Goal: Check status: Check status

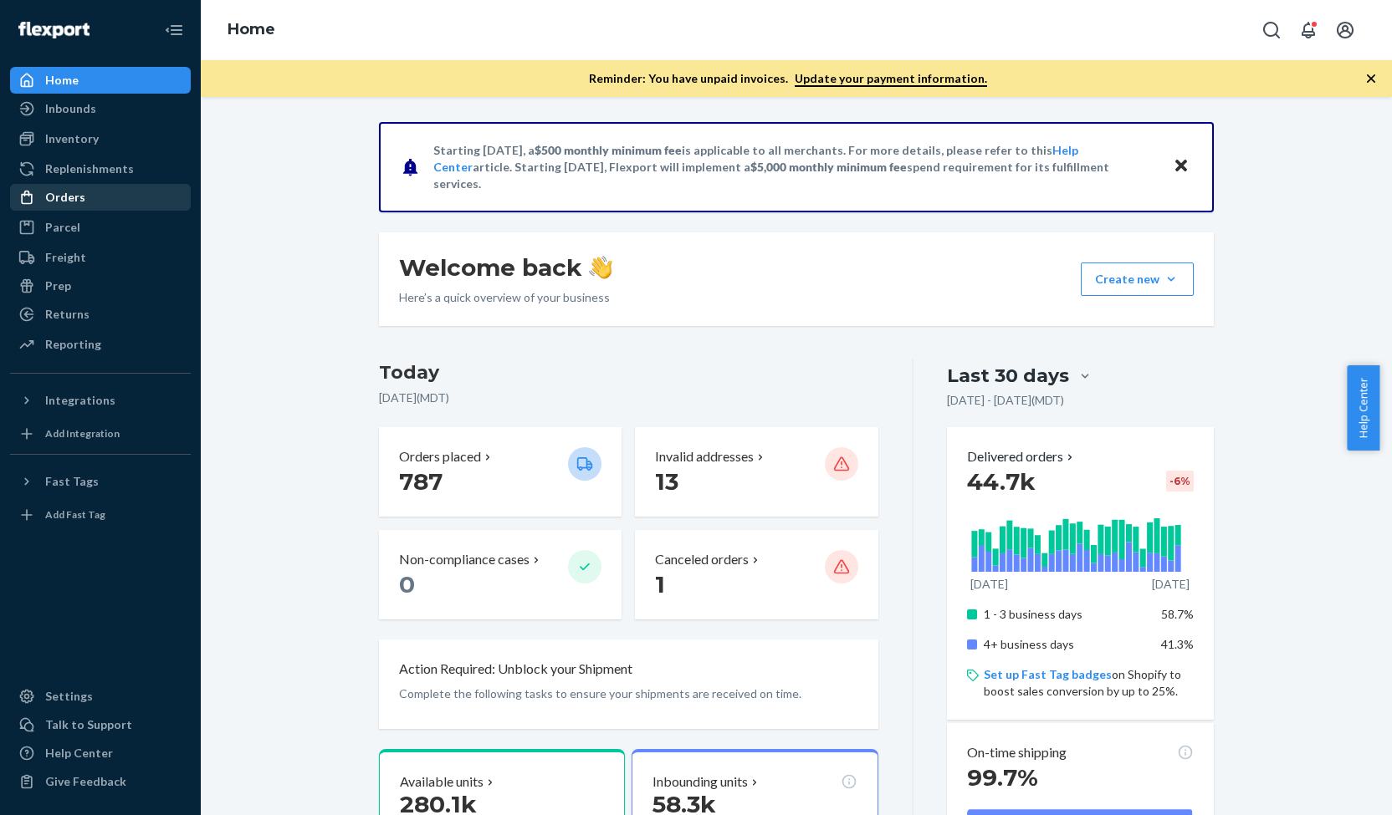
click at [95, 195] on div "Orders" at bounding box center [100, 197] width 177 height 23
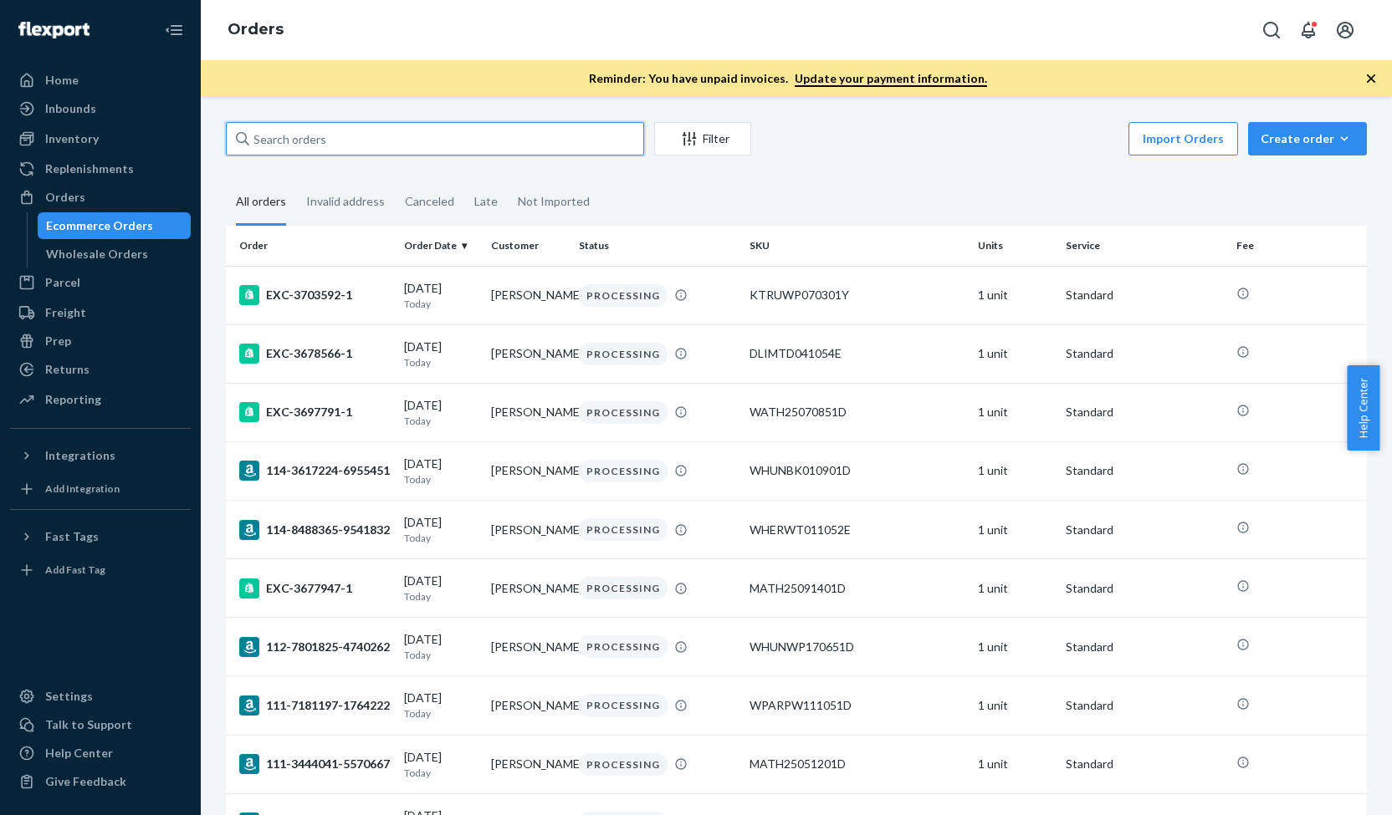
click at [370, 150] on input "text" at bounding box center [435, 138] width 418 height 33
paste input "3711112"
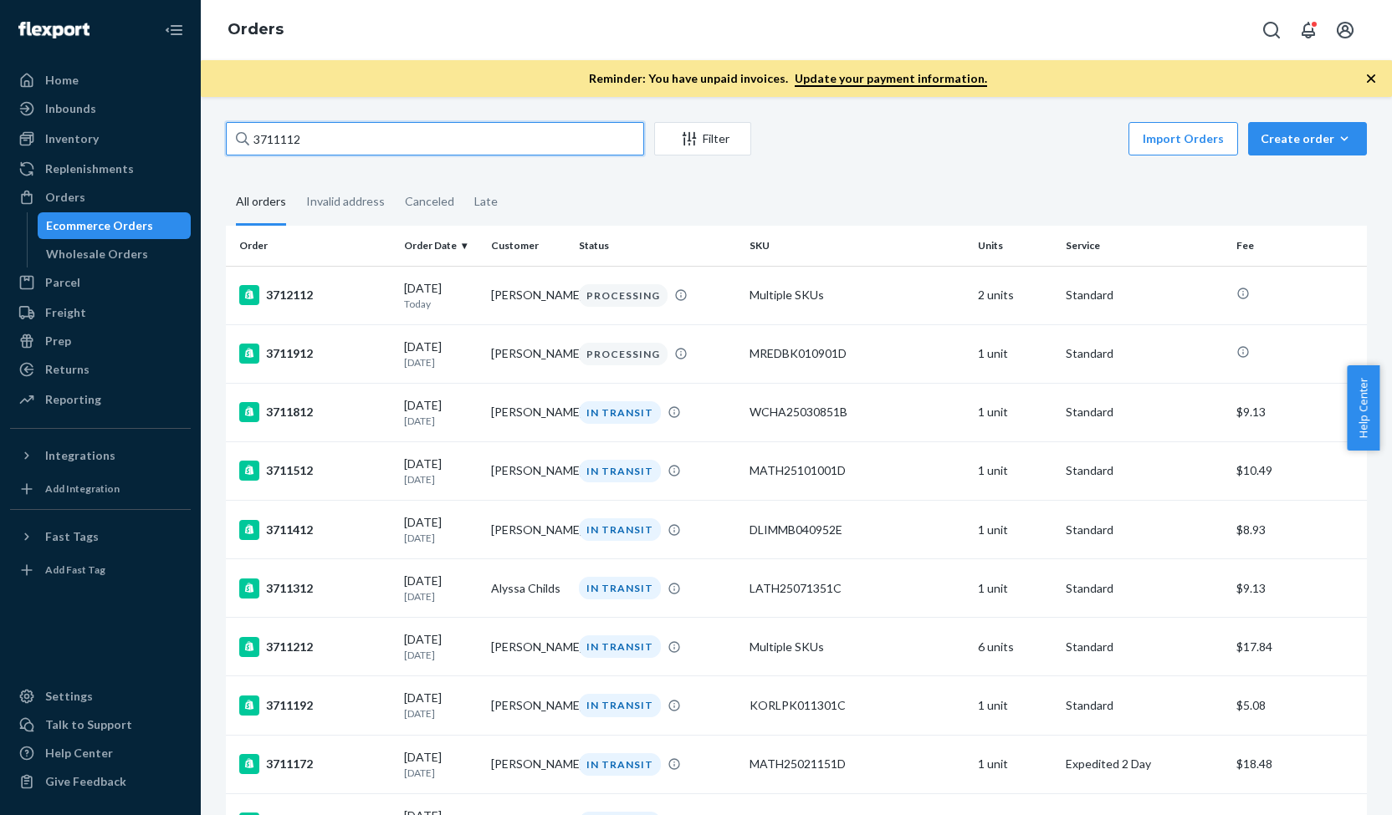
type input "3711112"
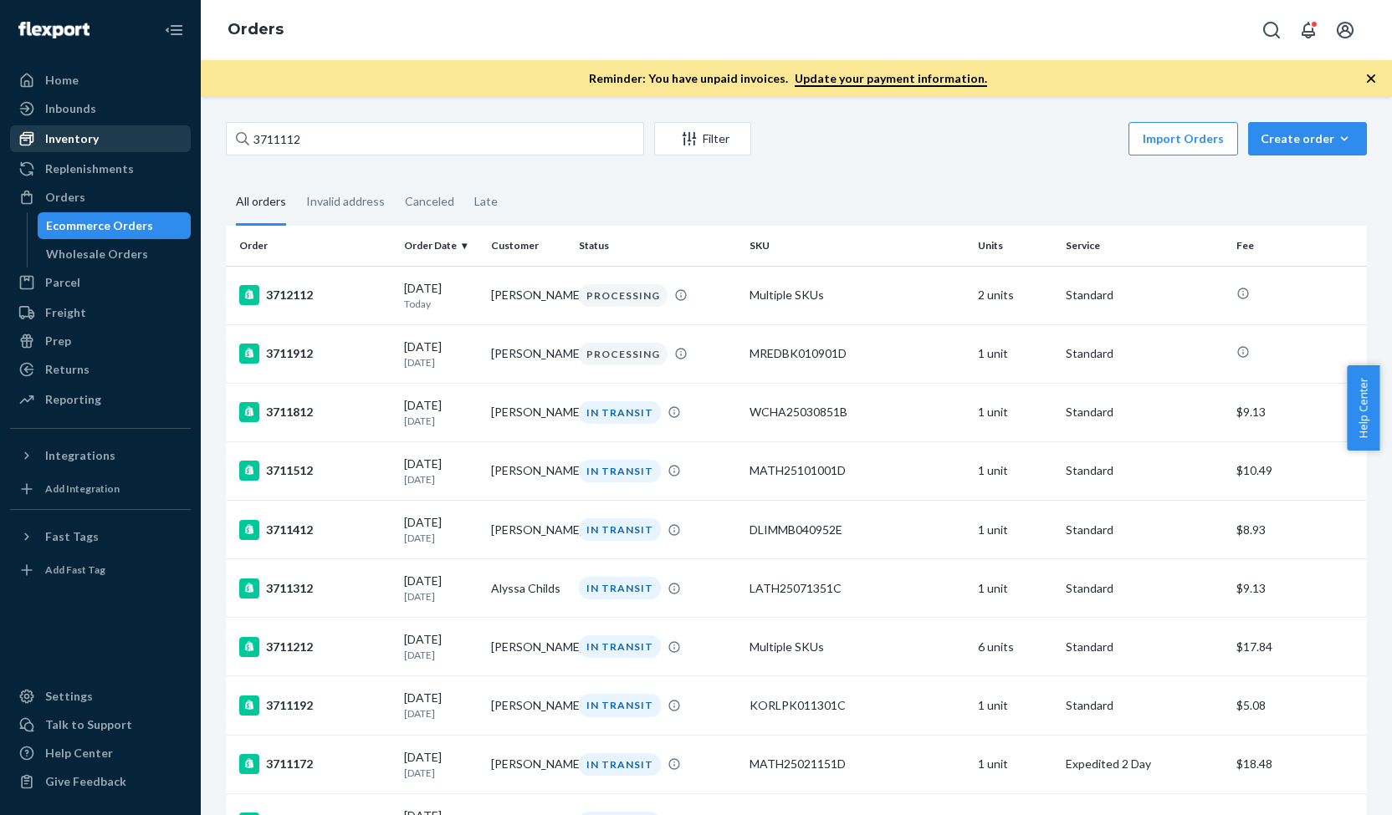
click at [107, 131] on div "Inventory" at bounding box center [100, 138] width 177 height 23
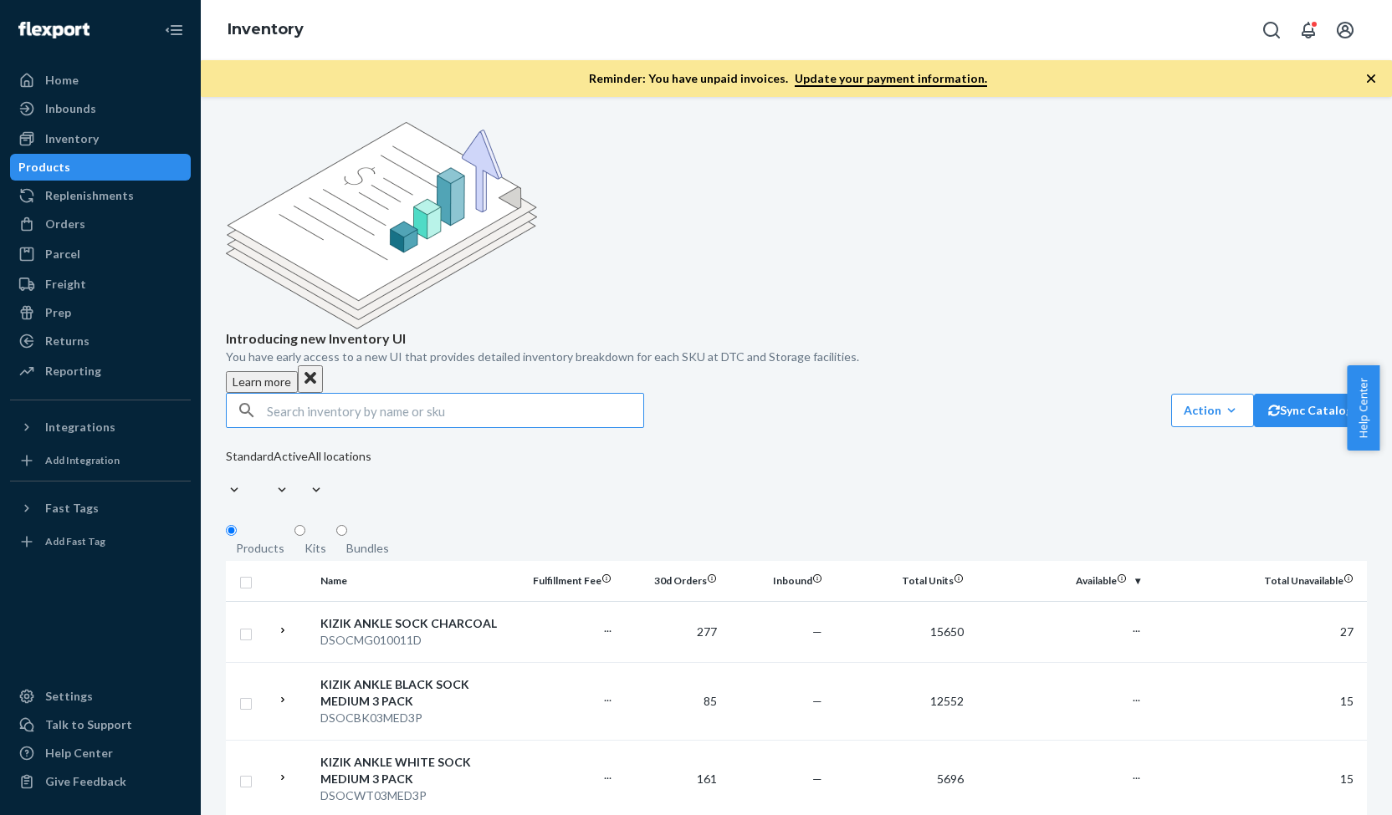
click at [294, 394] on input "text" at bounding box center [455, 410] width 376 height 33
type input "DVEGBL060701D"
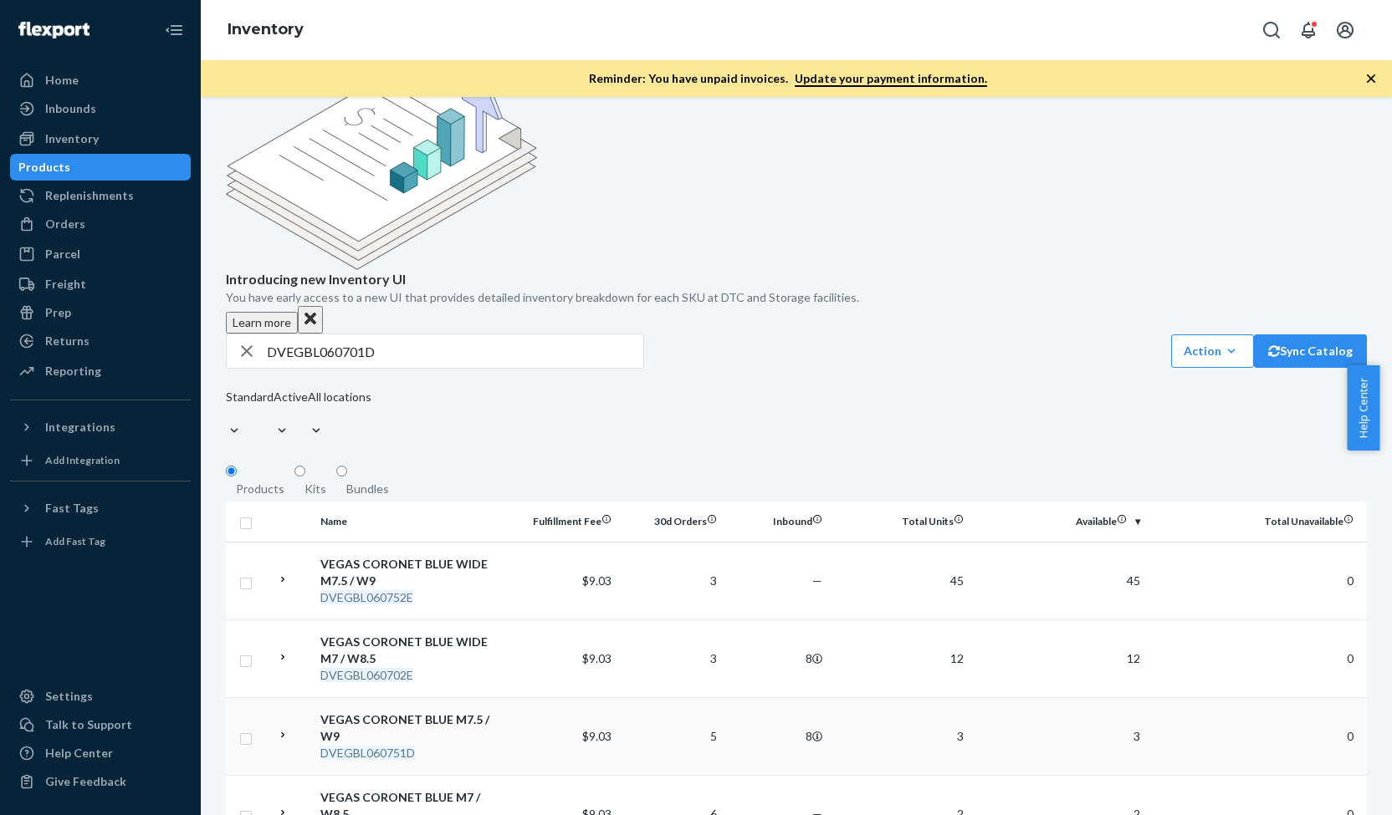
scroll to position [166, 0]
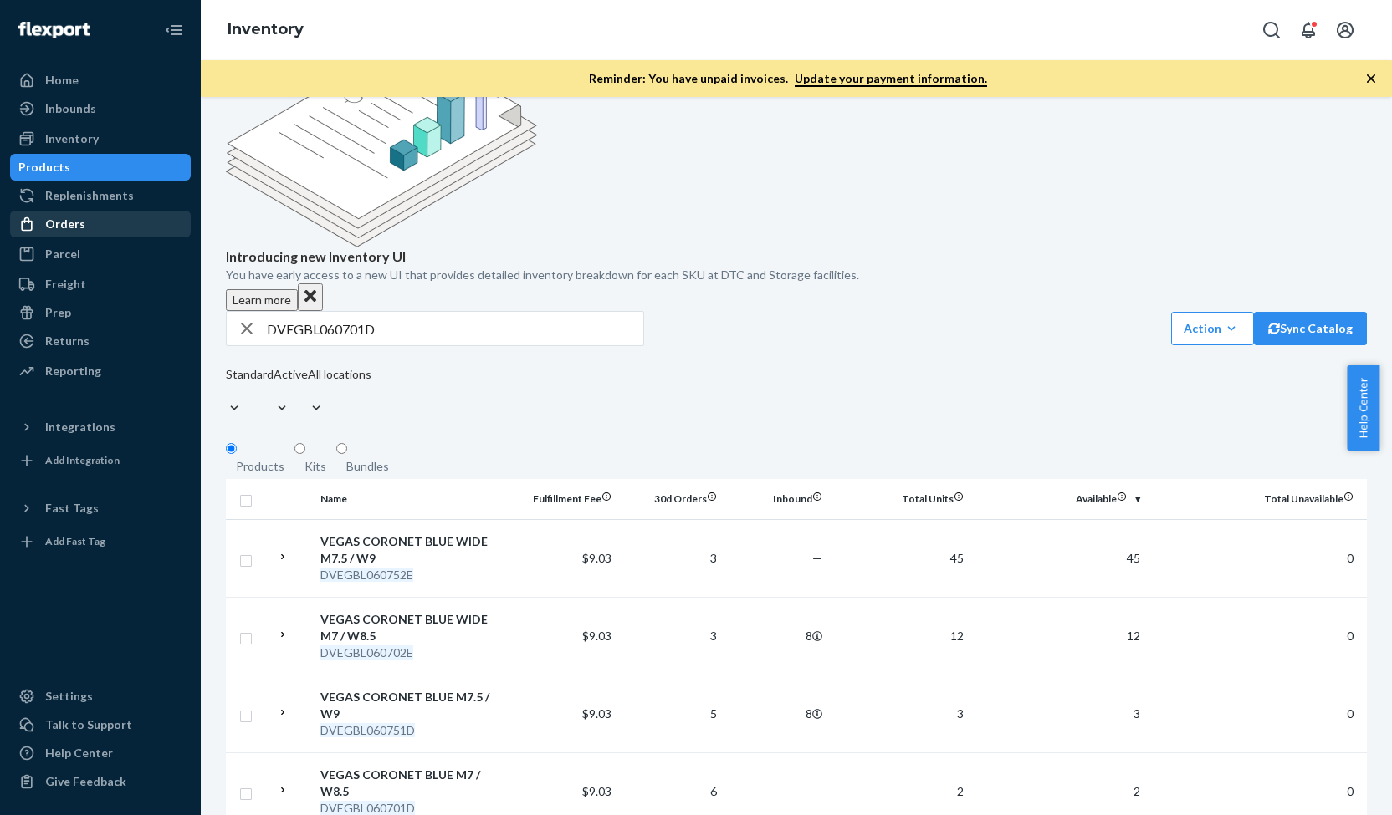
click at [132, 218] on div "Orders" at bounding box center [100, 223] width 177 height 23
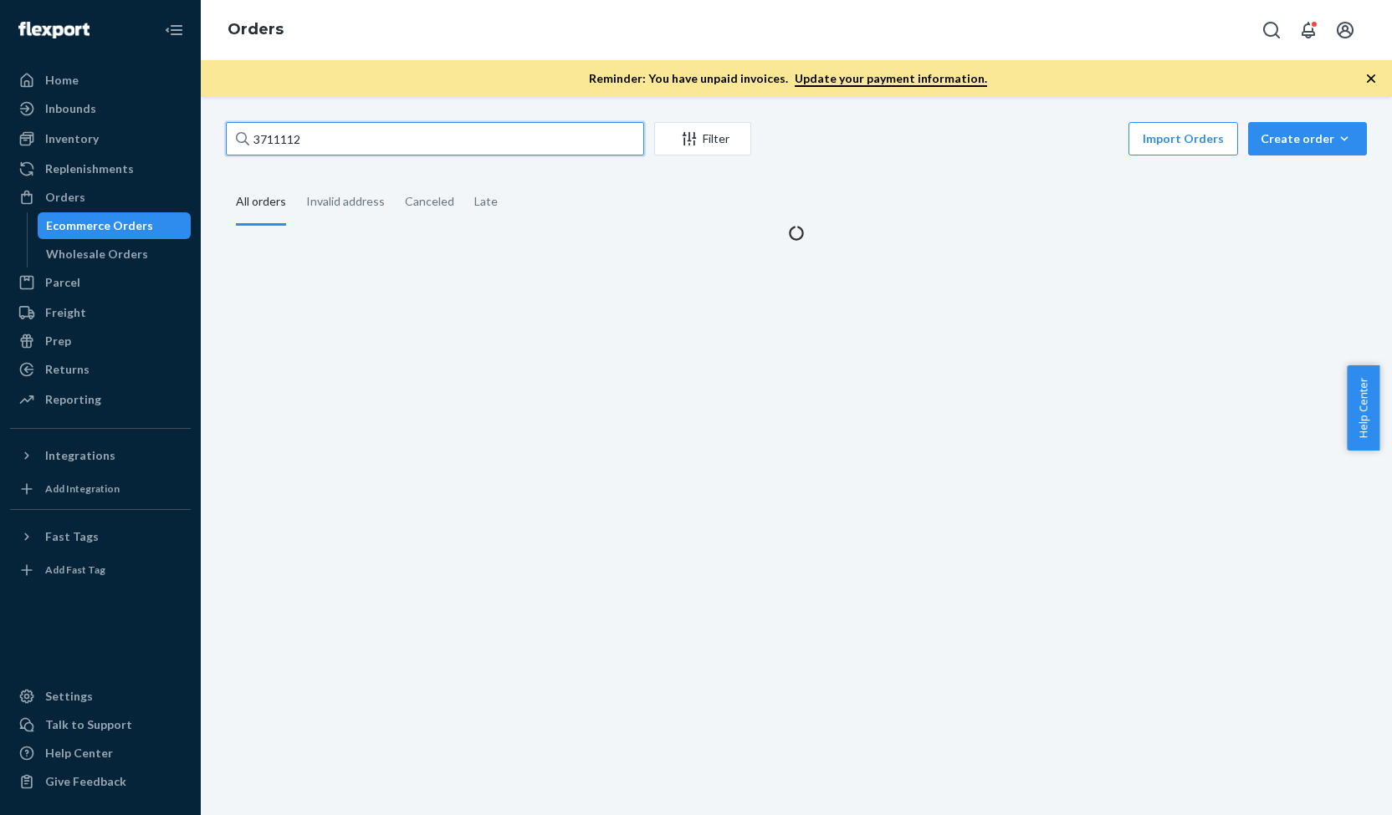
click at [330, 136] on input "3711112" at bounding box center [435, 138] width 418 height 33
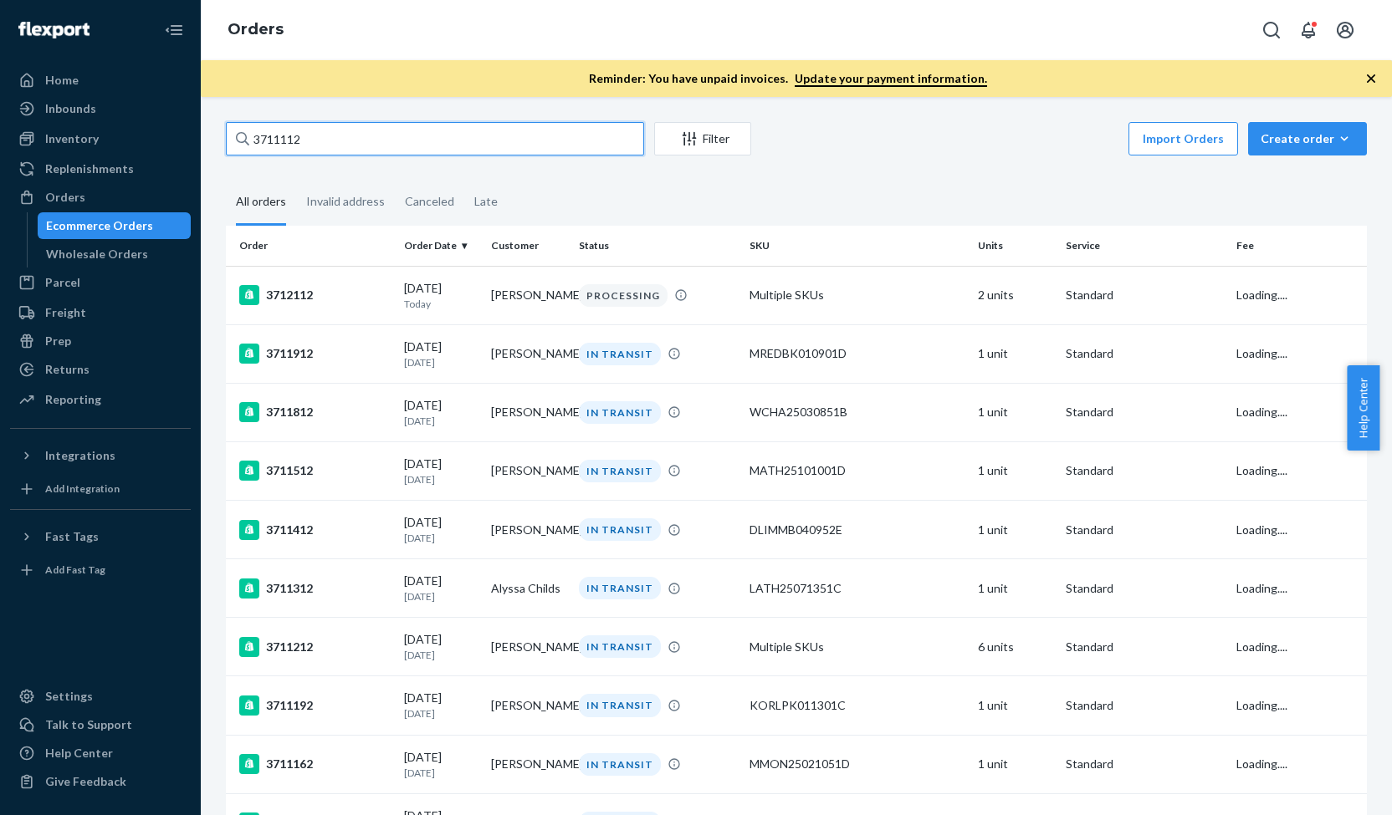
click at [330, 136] on input "3711112" at bounding box center [435, 138] width 418 height 33
paste input "69997"
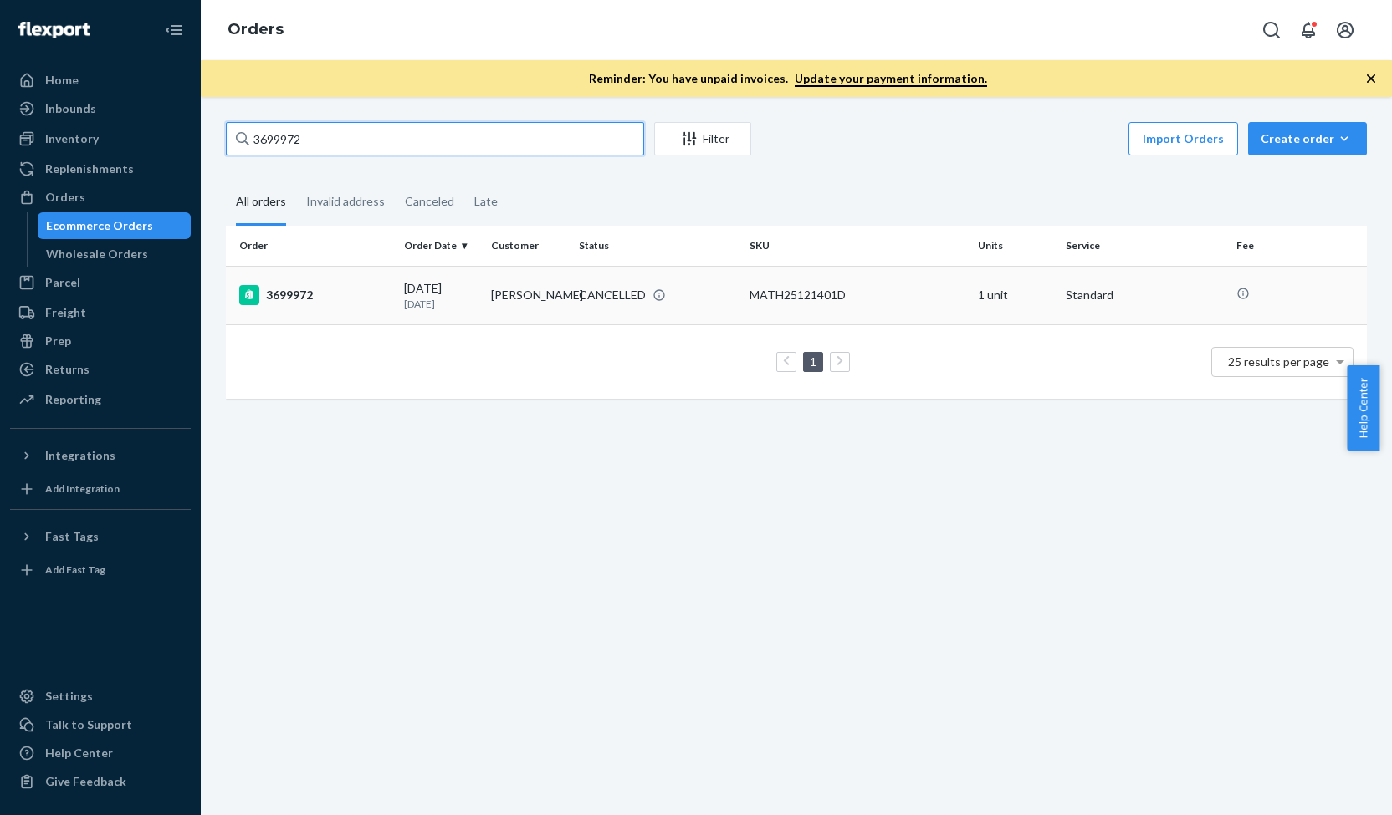
type input "3699972"
click at [375, 286] on div "3699972" at bounding box center [314, 295] width 151 height 20
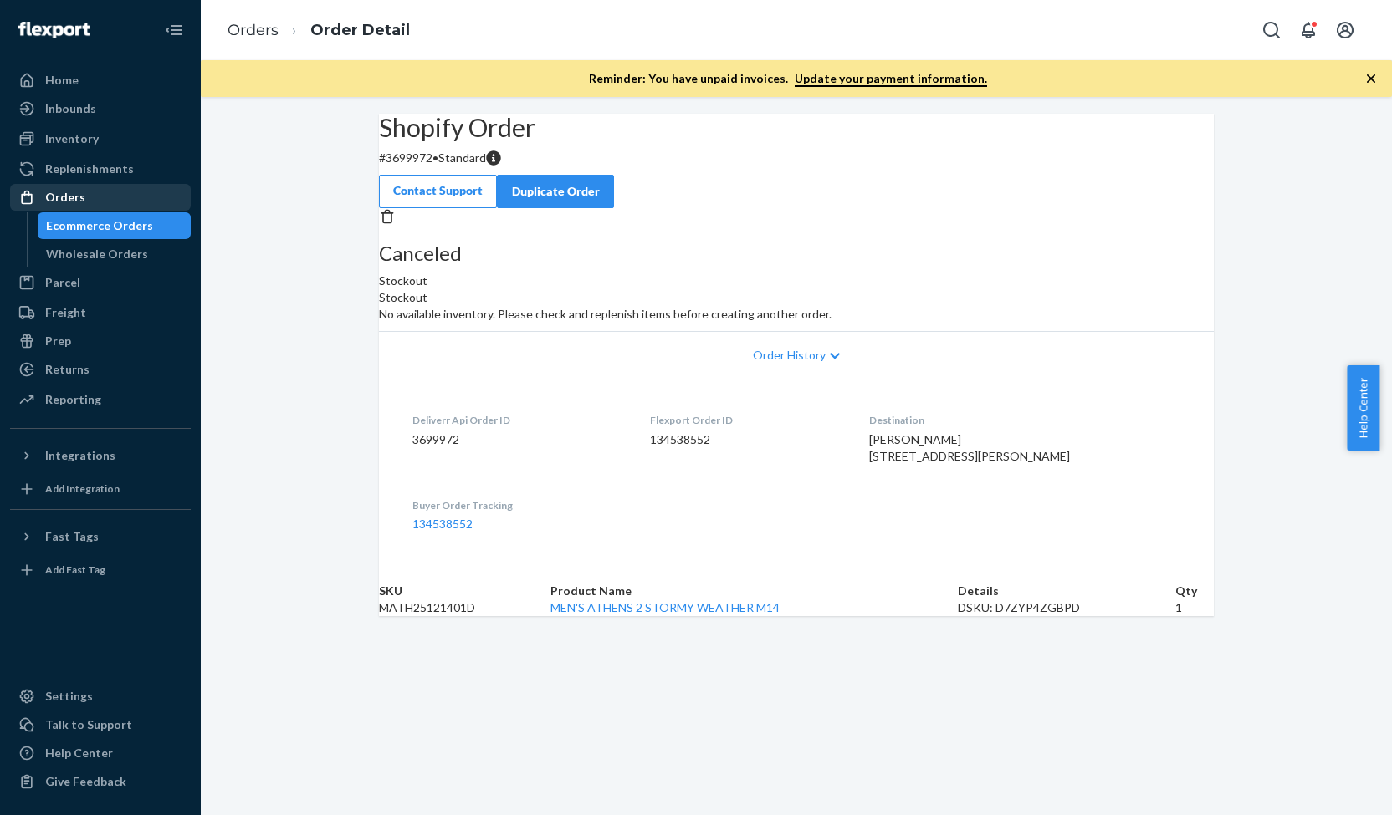
drag, startPoint x: 124, startPoint y: 210, endPoint x: 132, endPoint y: 202, distance: 11.3
click at [124, 210] on link "Orders" at bounding box center [100, 197] width 181 height 27
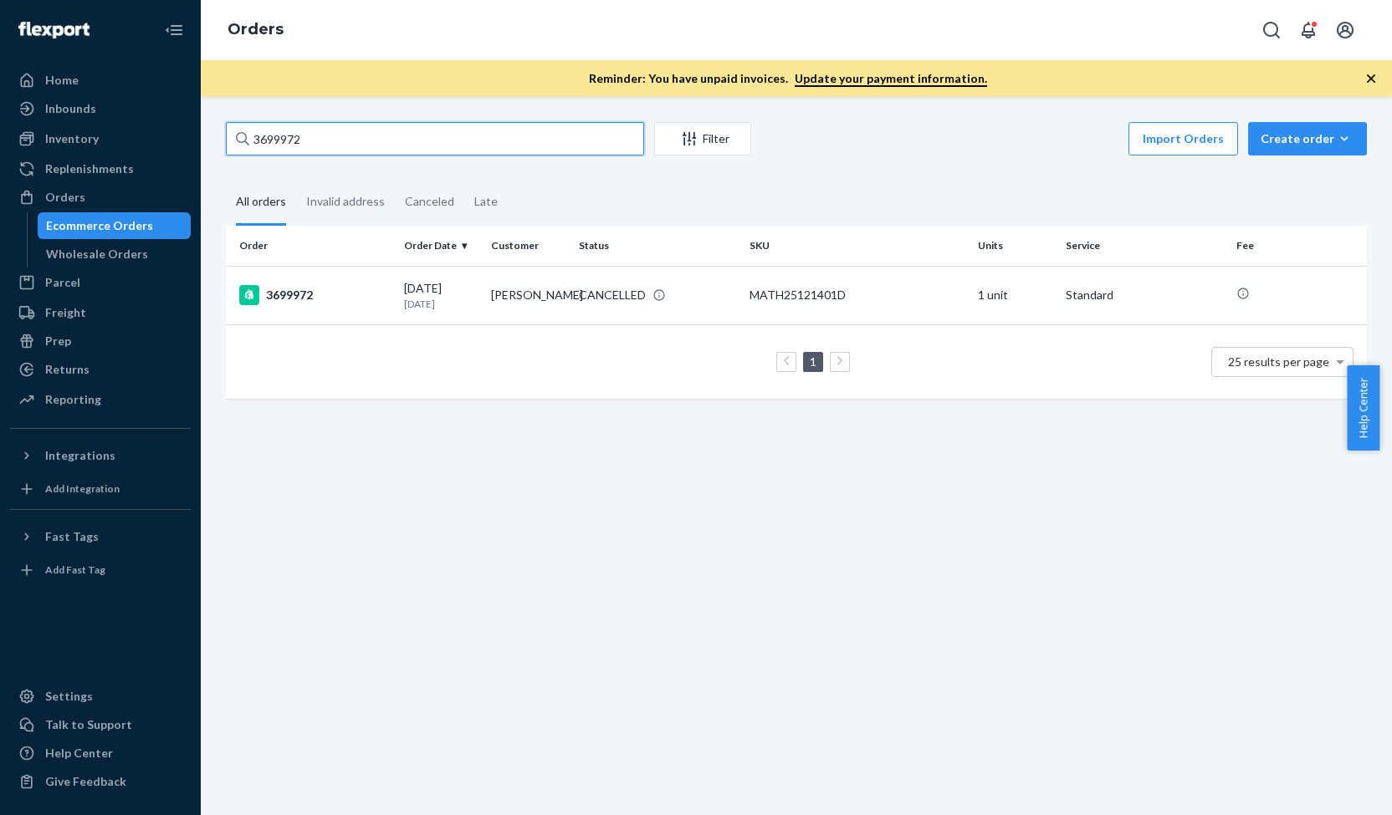
click at [308, 126] on input "3699972" at bounding box center [435, 138] width 418 height 33
paste input "710755"
type input "3710755"
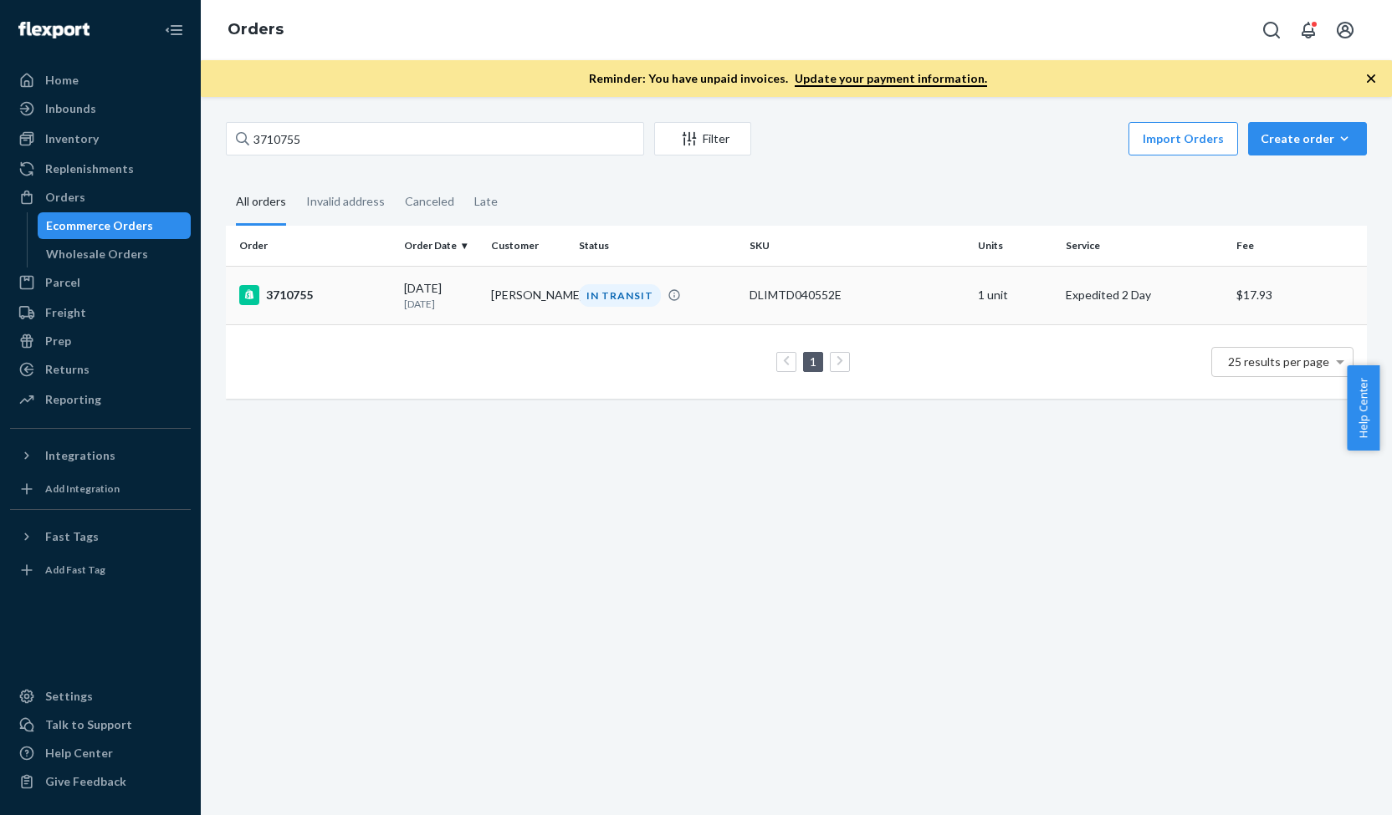
click at [363, 300] on div "3710755" at bounding box center [314, 295] width 151 height 20
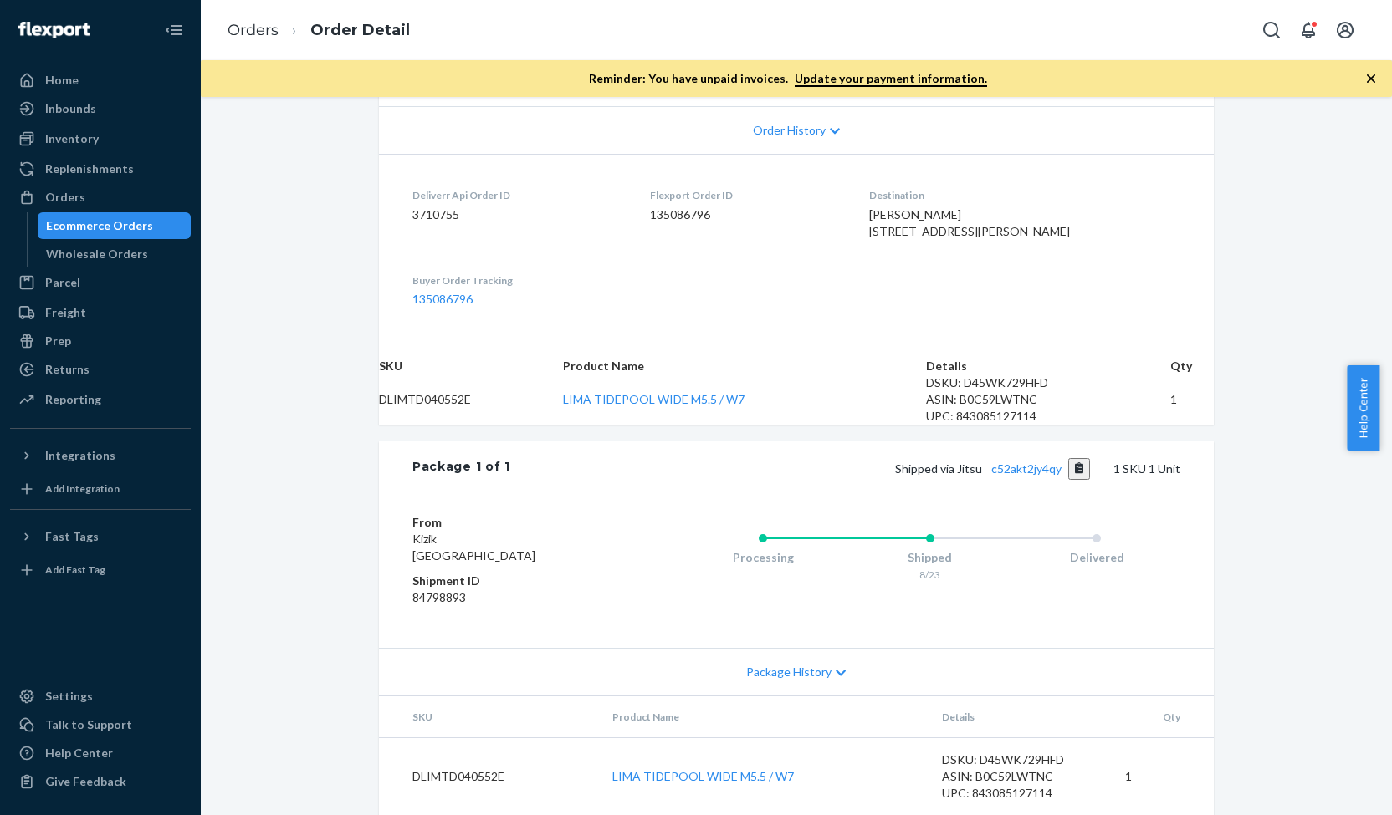
scroll to position [427, 0]
click at [1034, 476] on link "c52akt2jy4qy" at bounding box center [1026, 469] width 70 height 14
click at [140, 190] on div "Orders" at bounding box center [100, 197] width 177 height 23
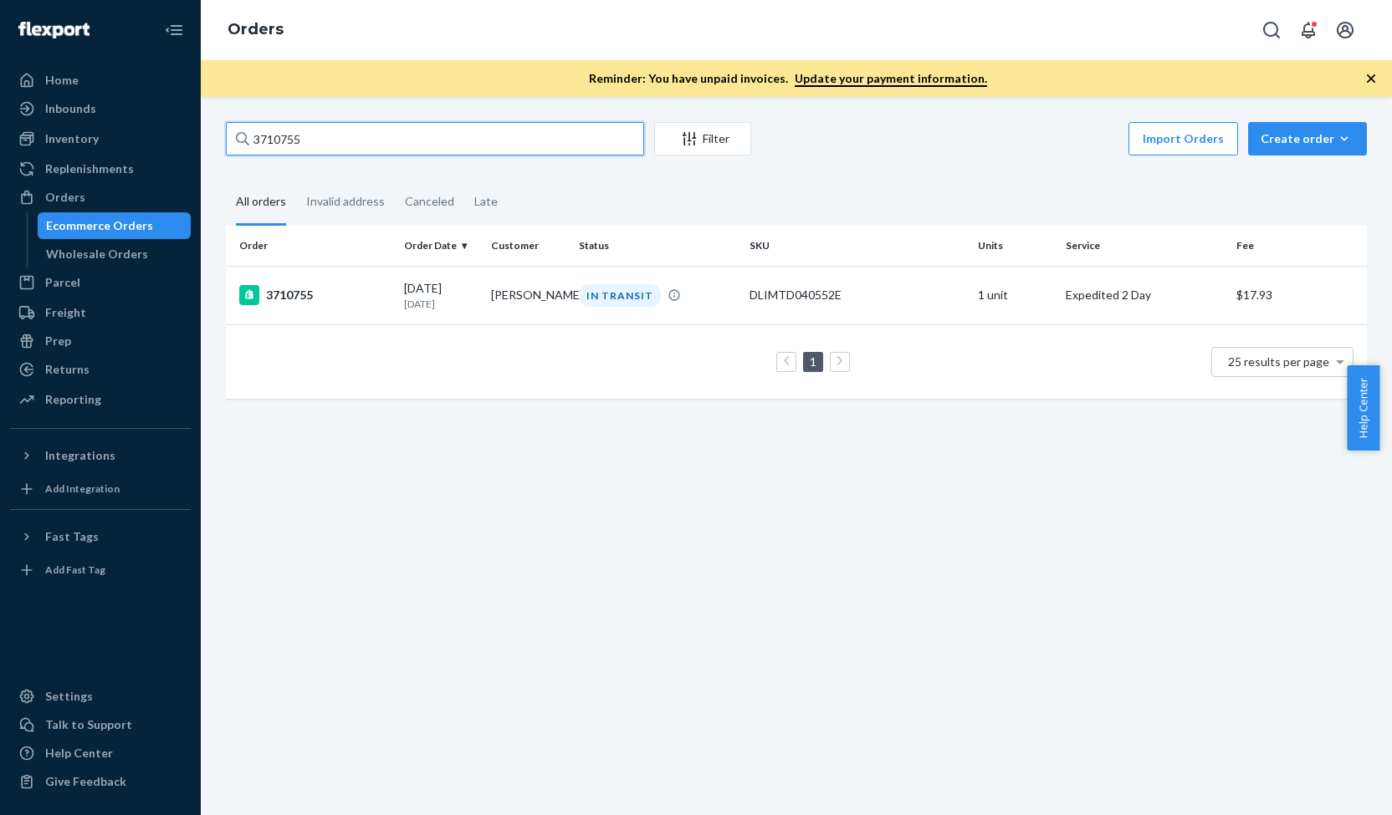
click at [311, 130] on input "3710755" at bounding box center [435, 138] width 418 height 33
paste input "693632"
type input "3693632"
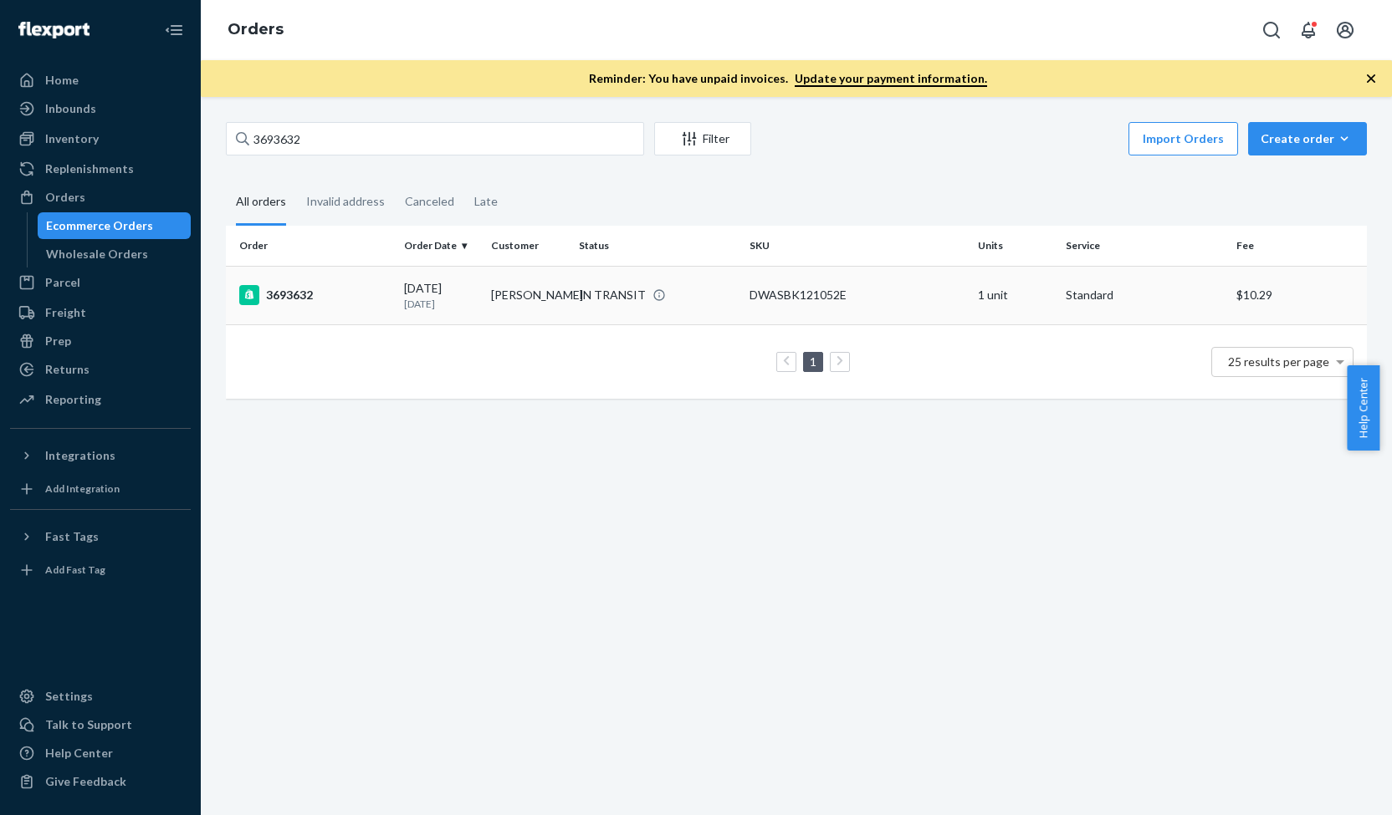
click at [326, 295] on div "3693632" at bounding box center [314, 295] width 151 height 20
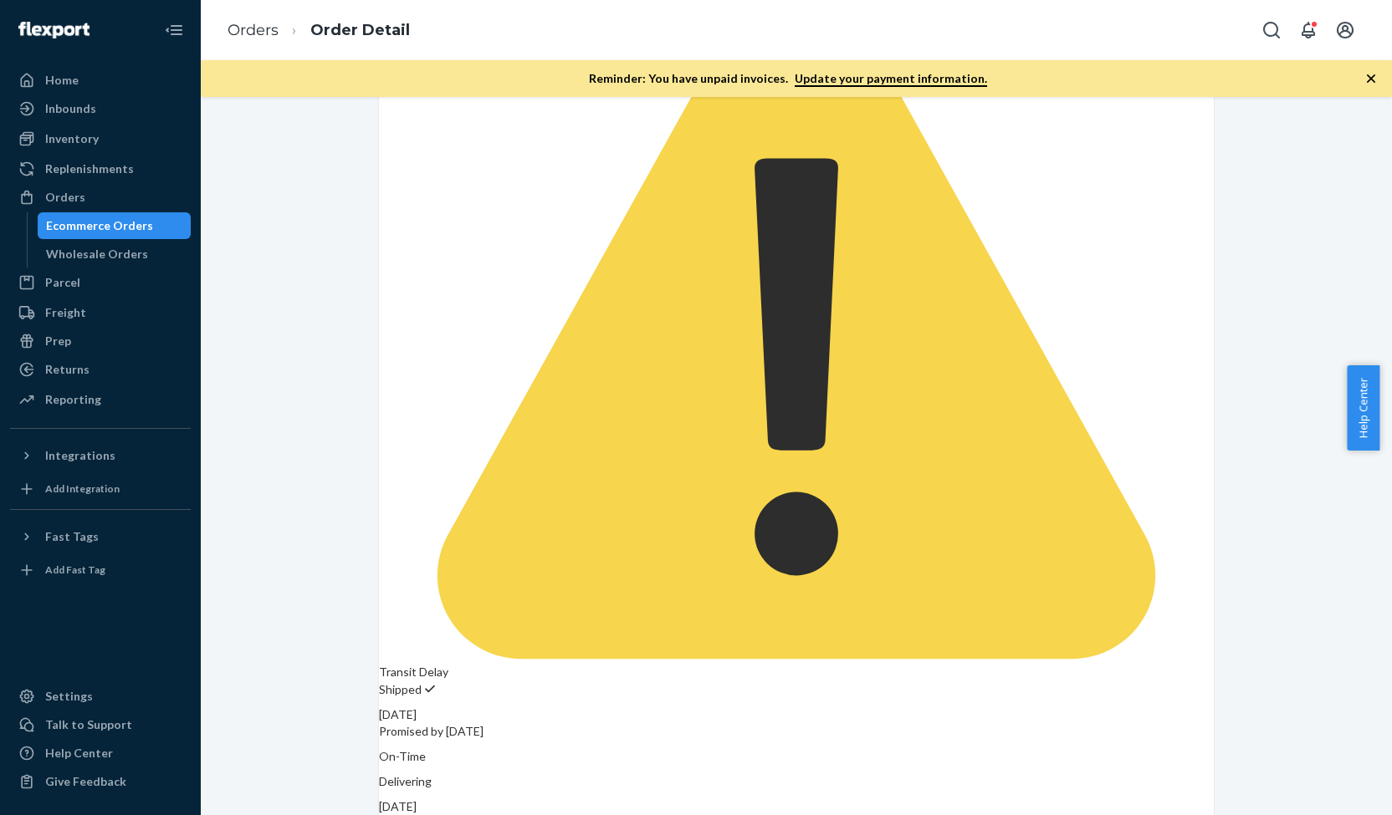
scroll to position [388, 0]
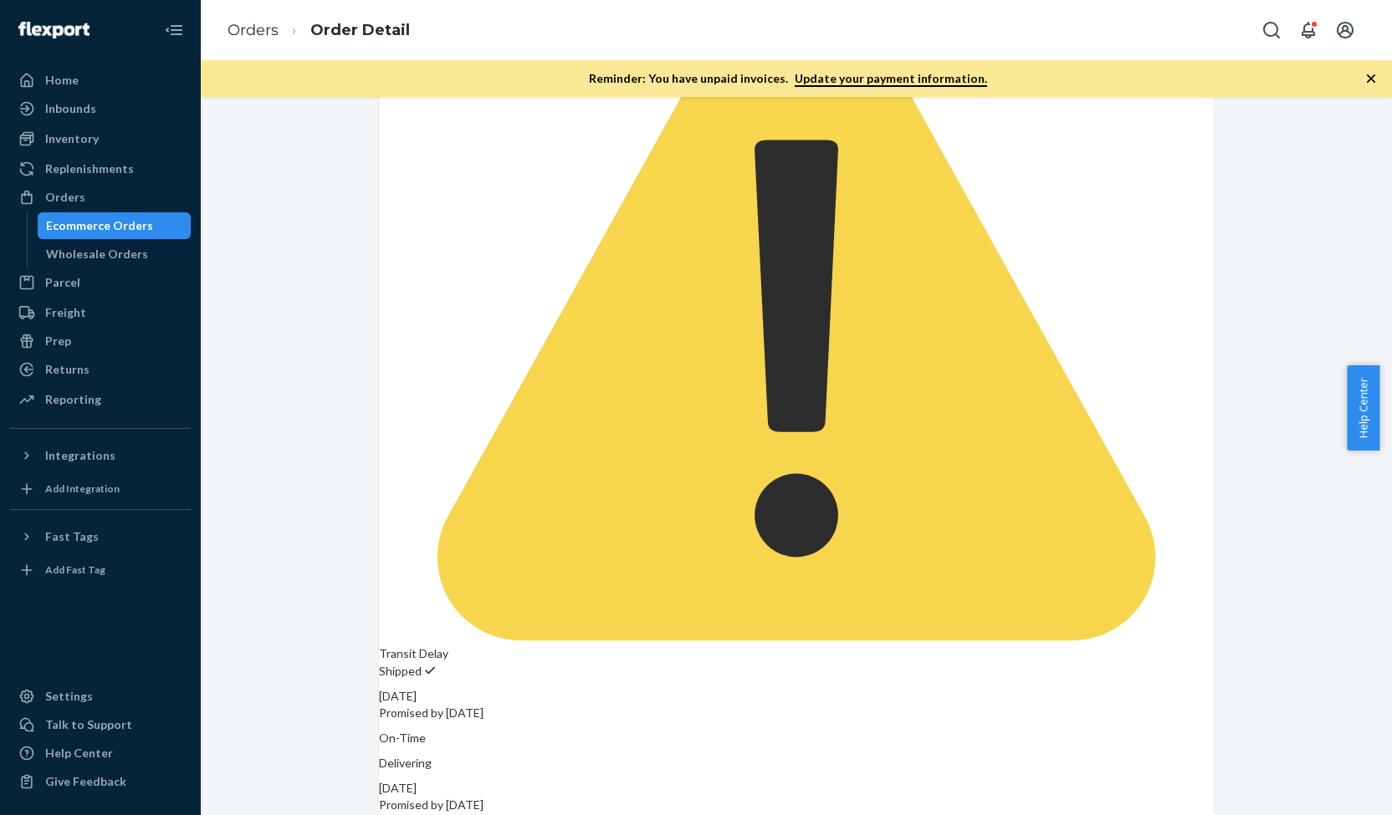
click at [105, 141] on div "Inventory" at bounding box center [100, 138] width 177 height 23
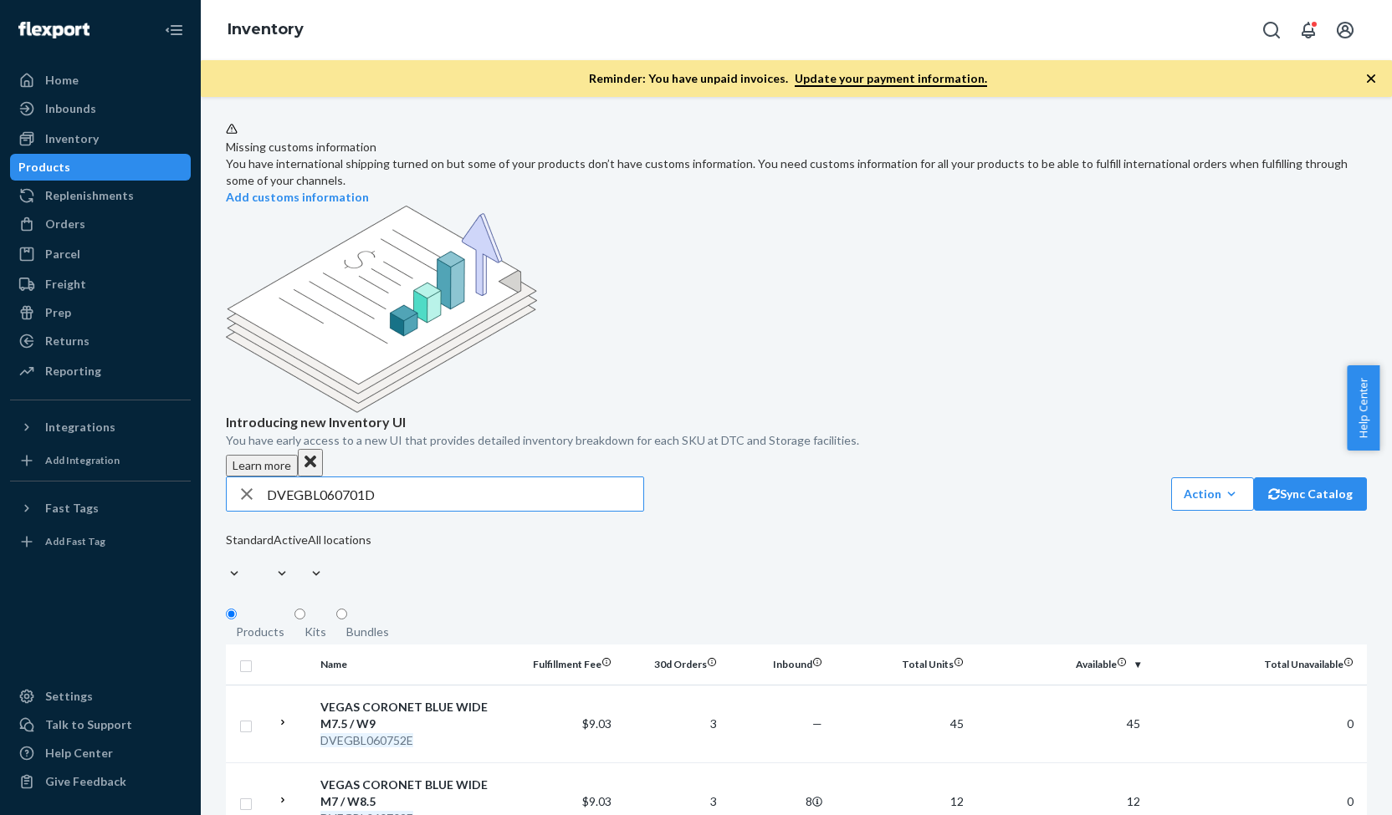
click at [400, 478] on input "DVEGBL060701D" at bounding box center [455, 494] width 376 height 33
type input "DWASBK121052E"
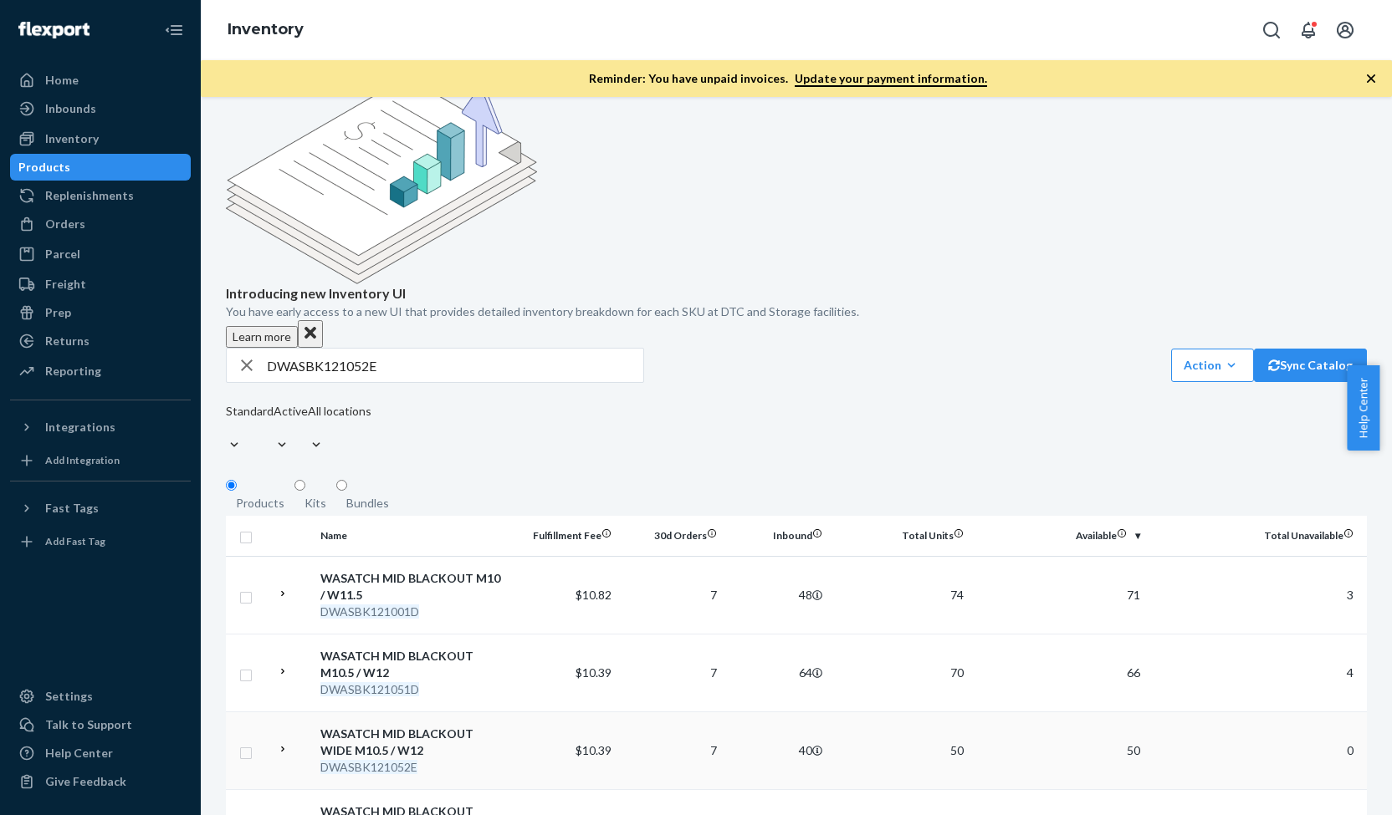
scroll to position [130, 0]
click at [497, 758] on div "DWASBK121052E" at bounding box center [412, 766] width 185 height 17
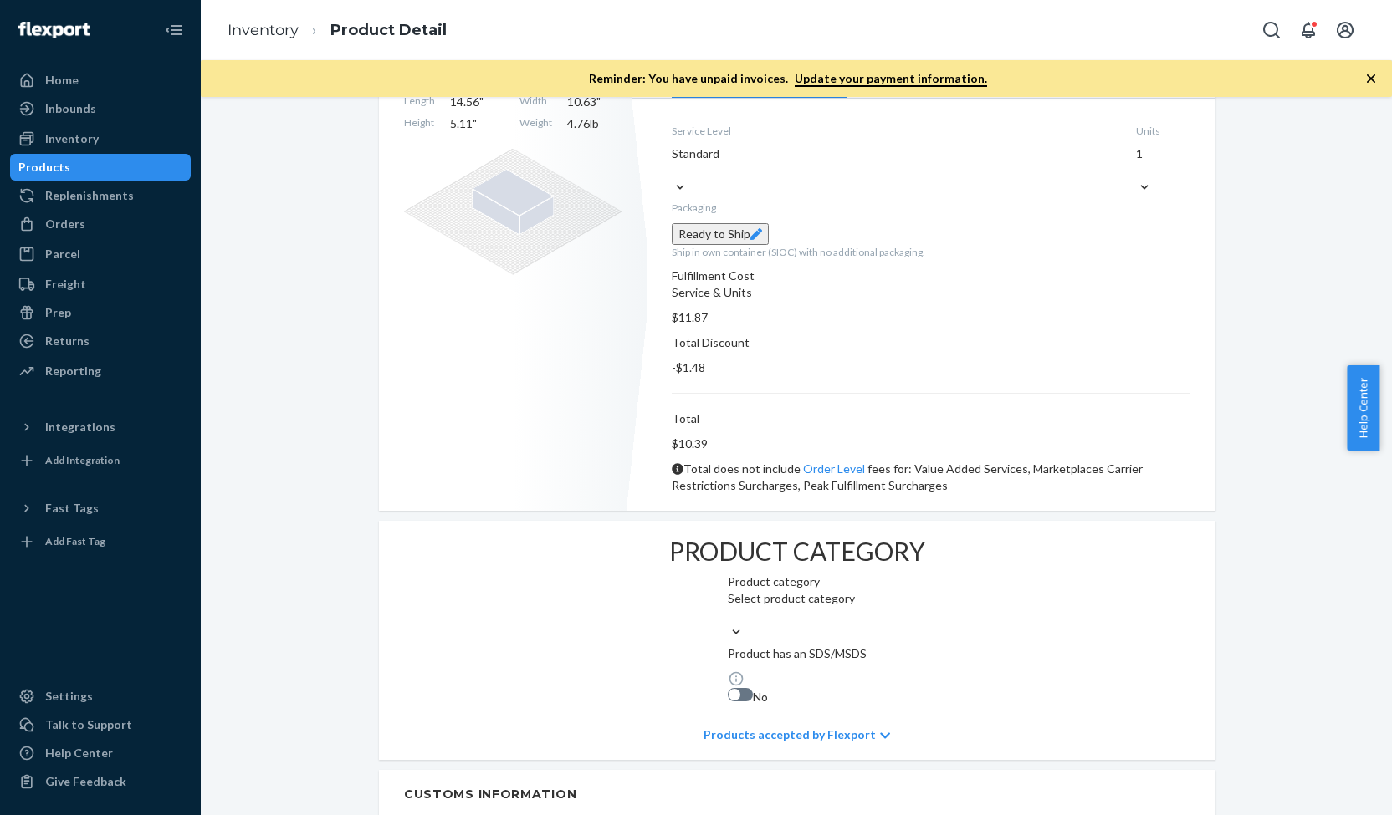
scroll to position [596, 0]
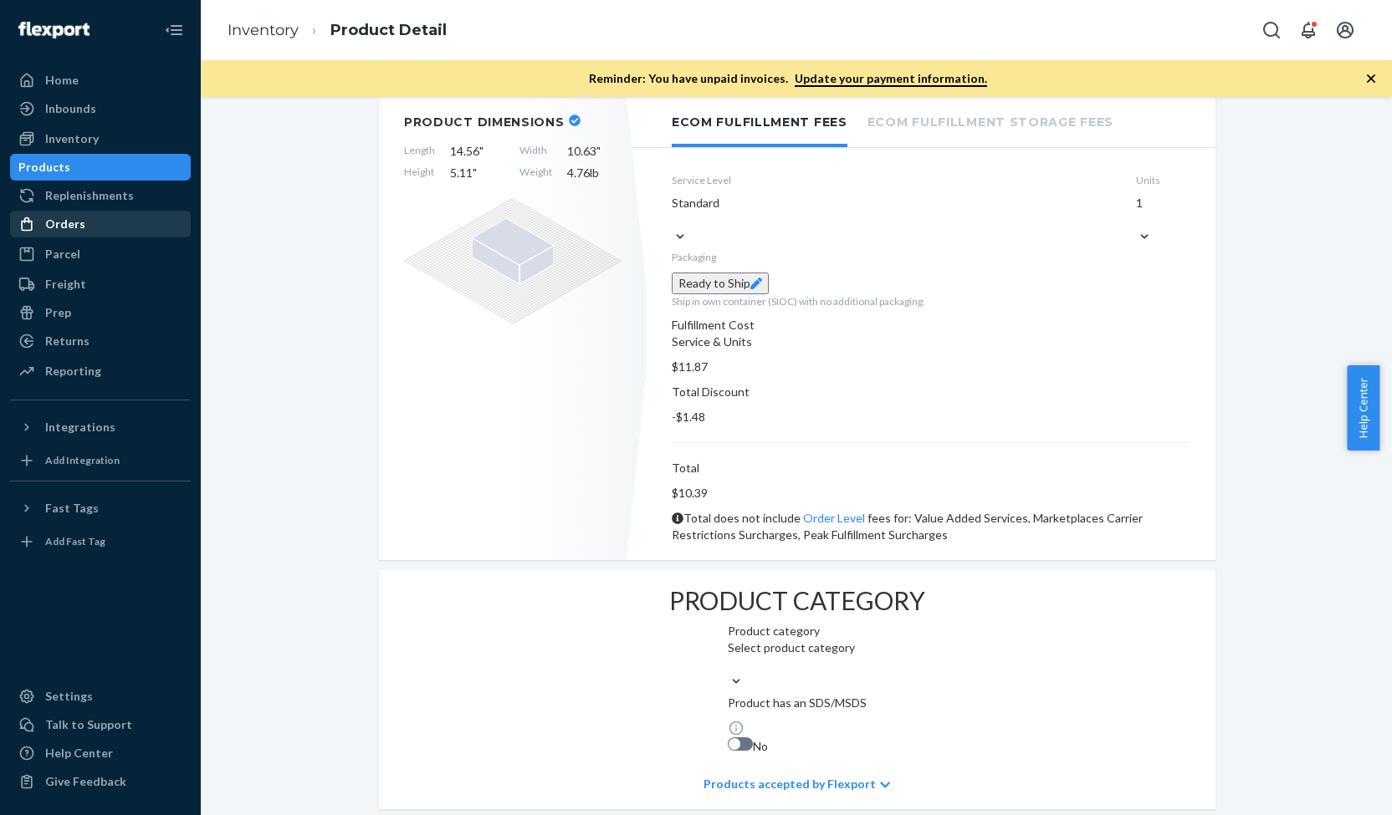
click at [97, 232] on div "Orders" at bounding box center [100, 223] width 177 height 23
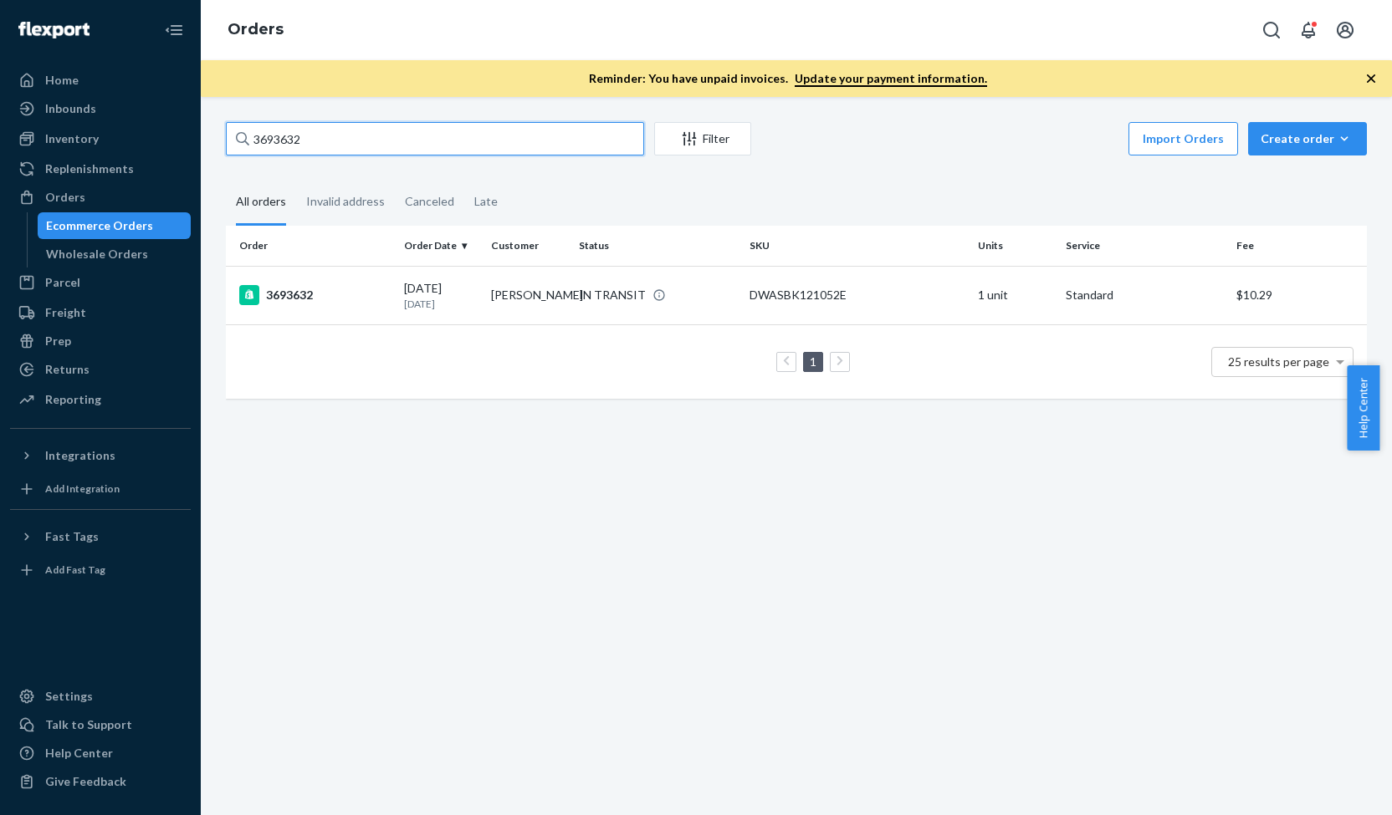
click at [330, 132] on input "3693632" at bounding box center [435, 138] width 418 height 33
paste input "712257"
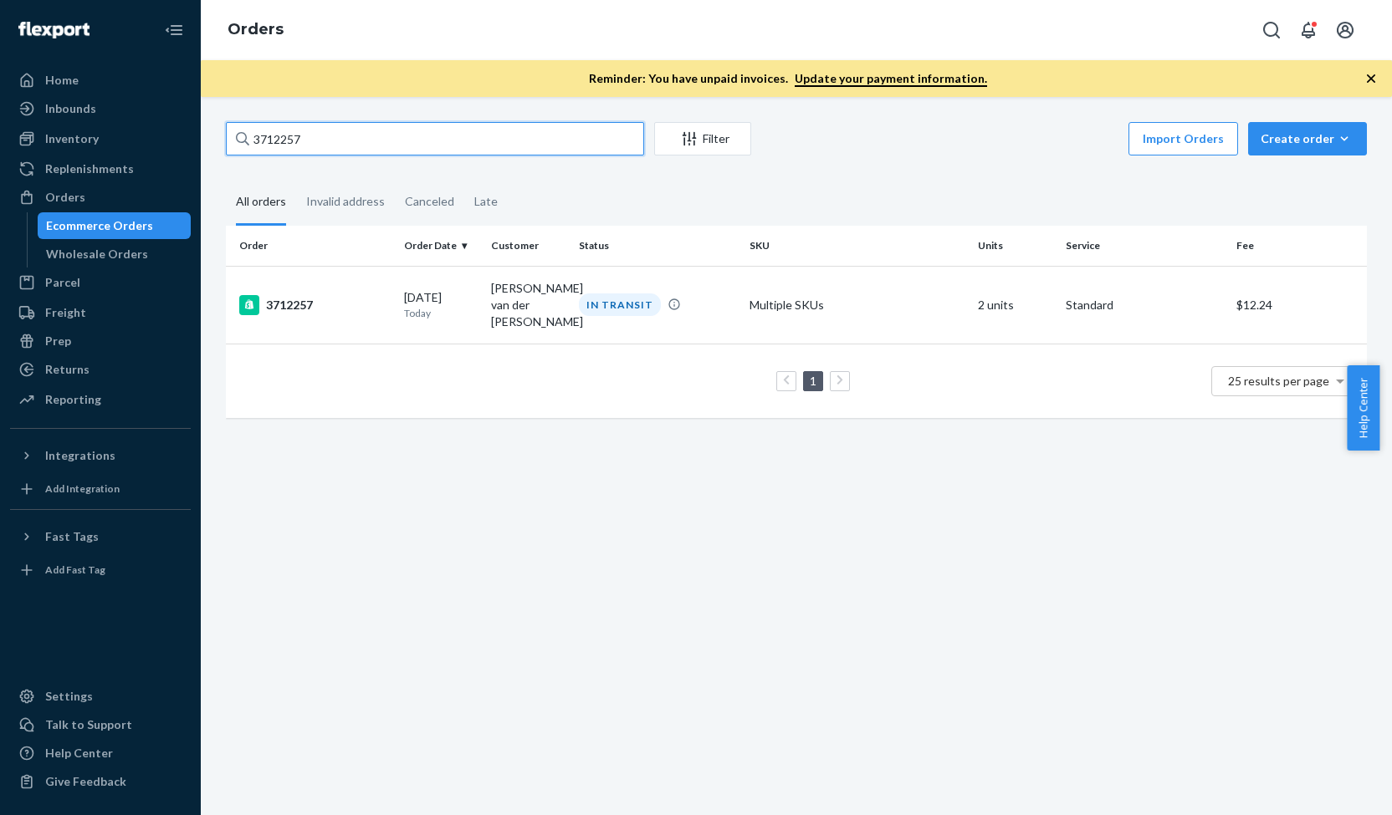
type input "3712257"
click at [372, 282] on td "3712257" at bounding box center [311, 305] width 171 height 78
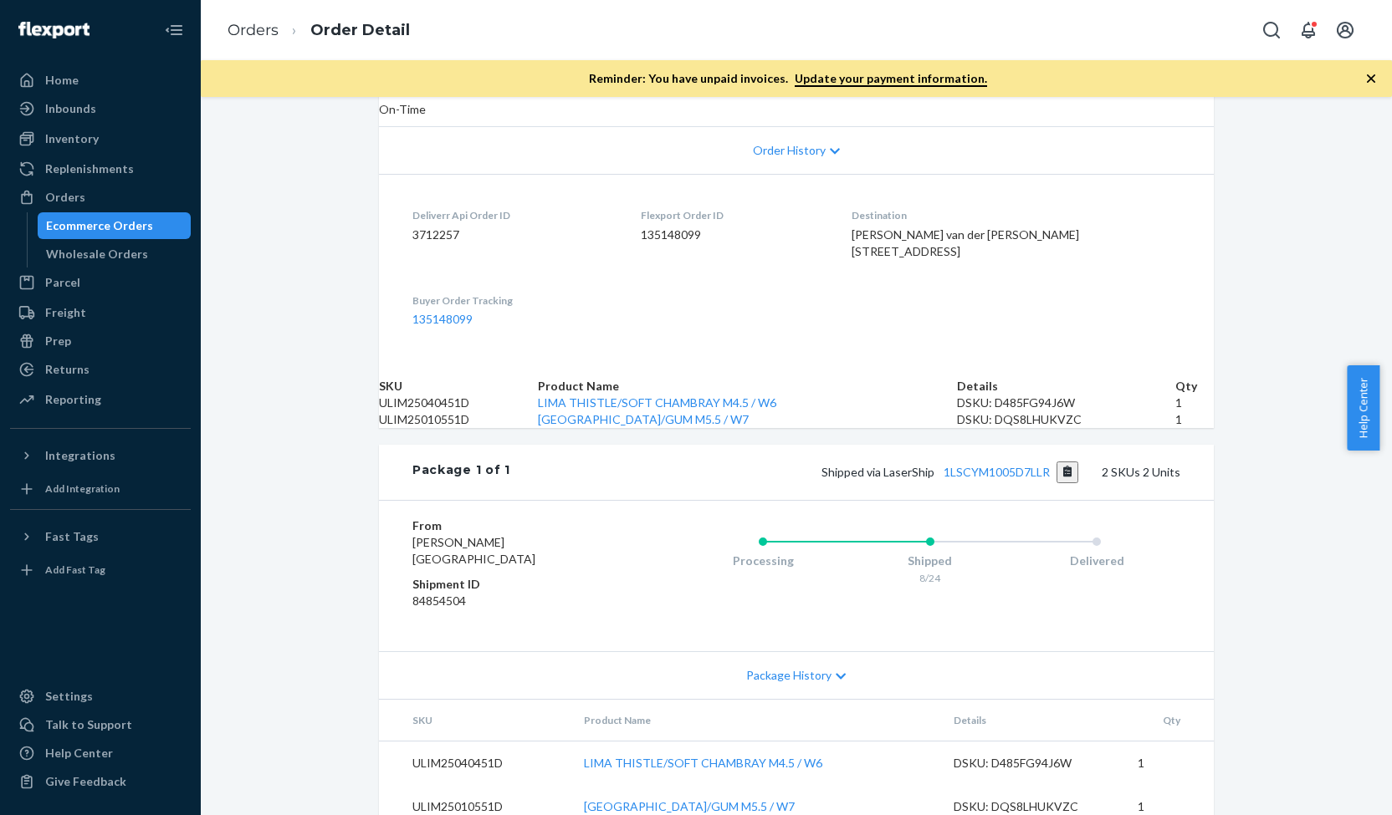
scroll to position [475, 0]
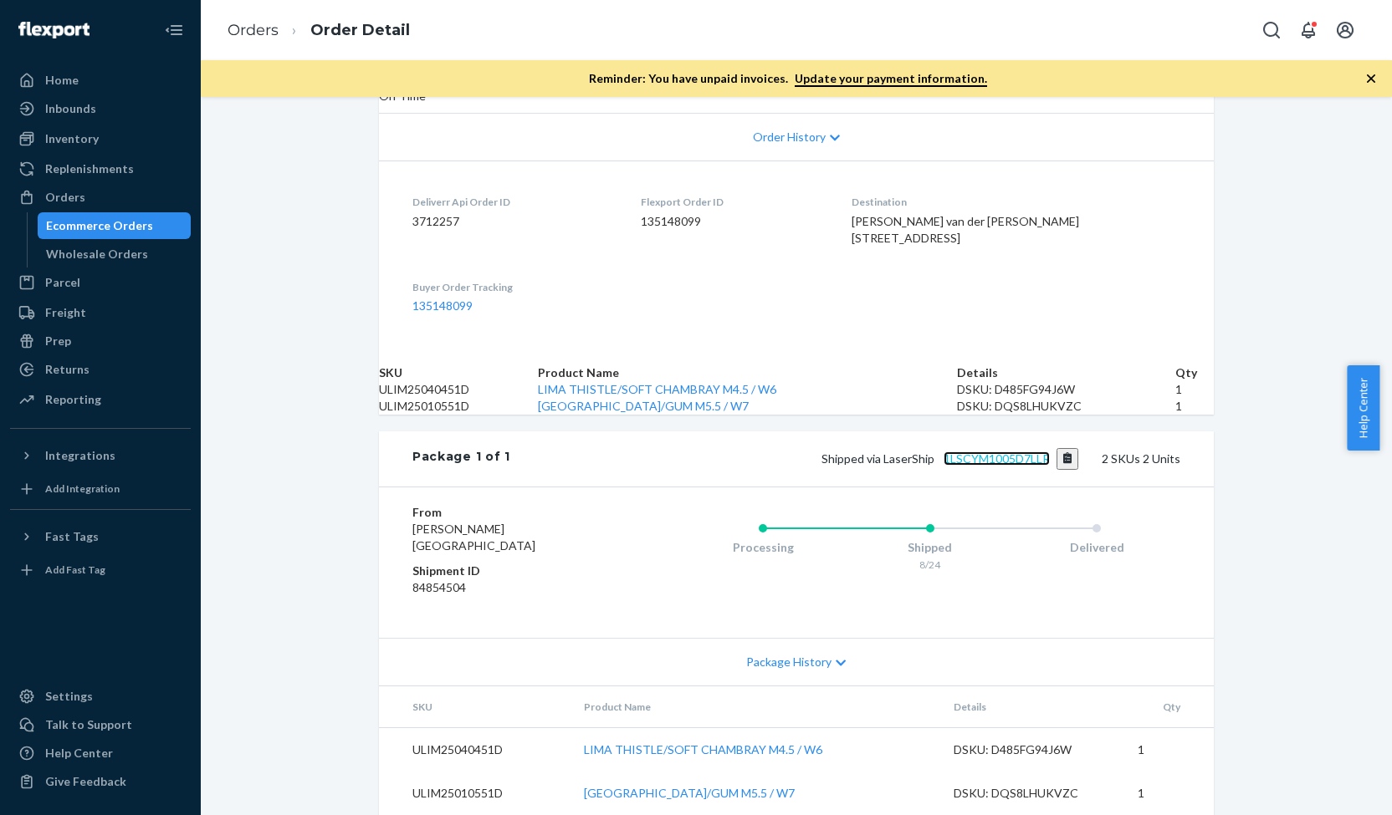
click at [973, 452] on link "1LSCYM1005D7LLR" at bounding box center [996, 459] width 106 height 14
click at [631, 234] on dl "Deliverr Api Order ID 3712257 Flexport Order ID 135148099 Destination [PERSON_N…" at bounding box center [796, 254] width 835 height 186
